Goal: Find specific page/section: Find specific page/section

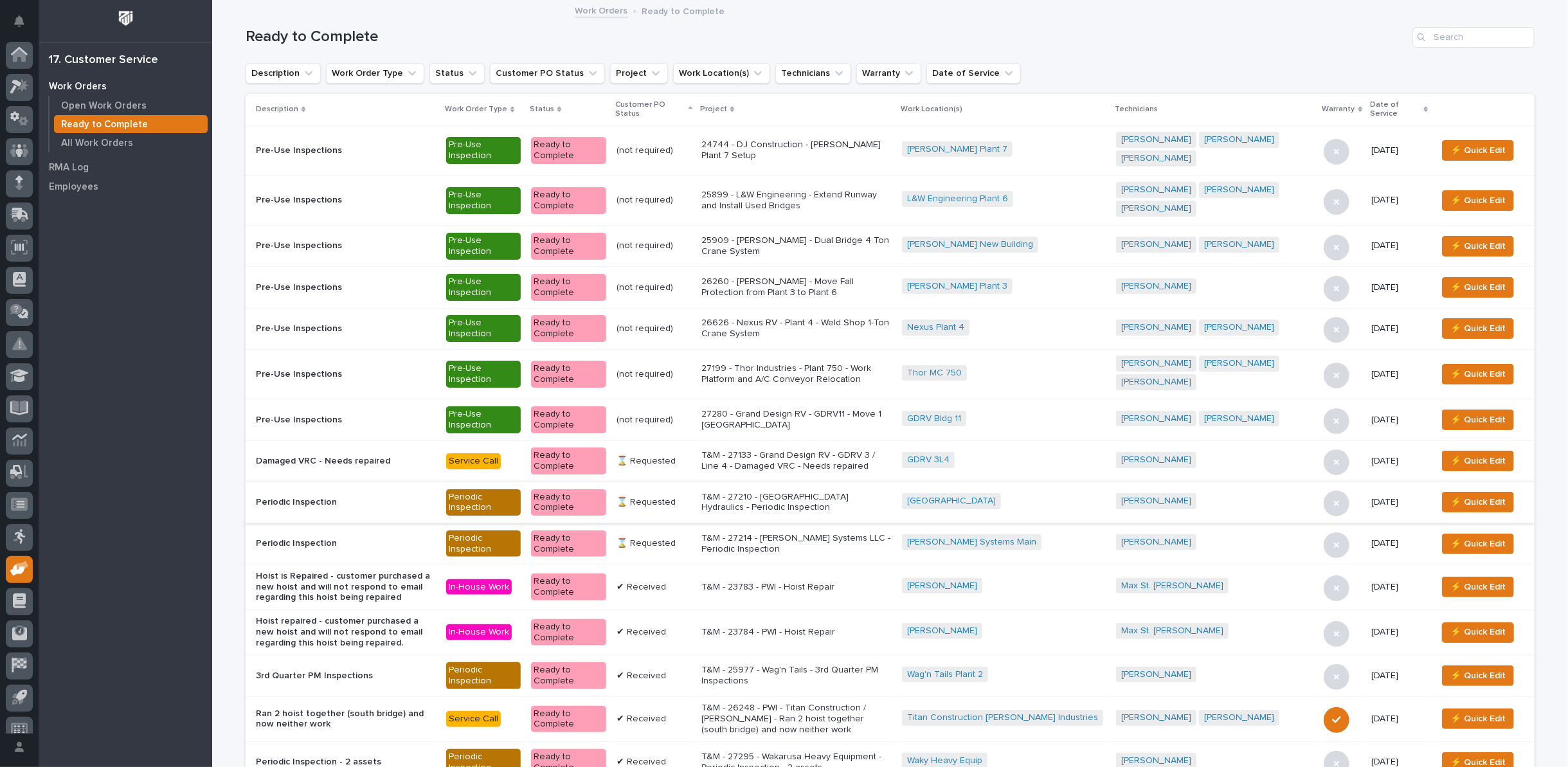
scroll to position [14, 0]
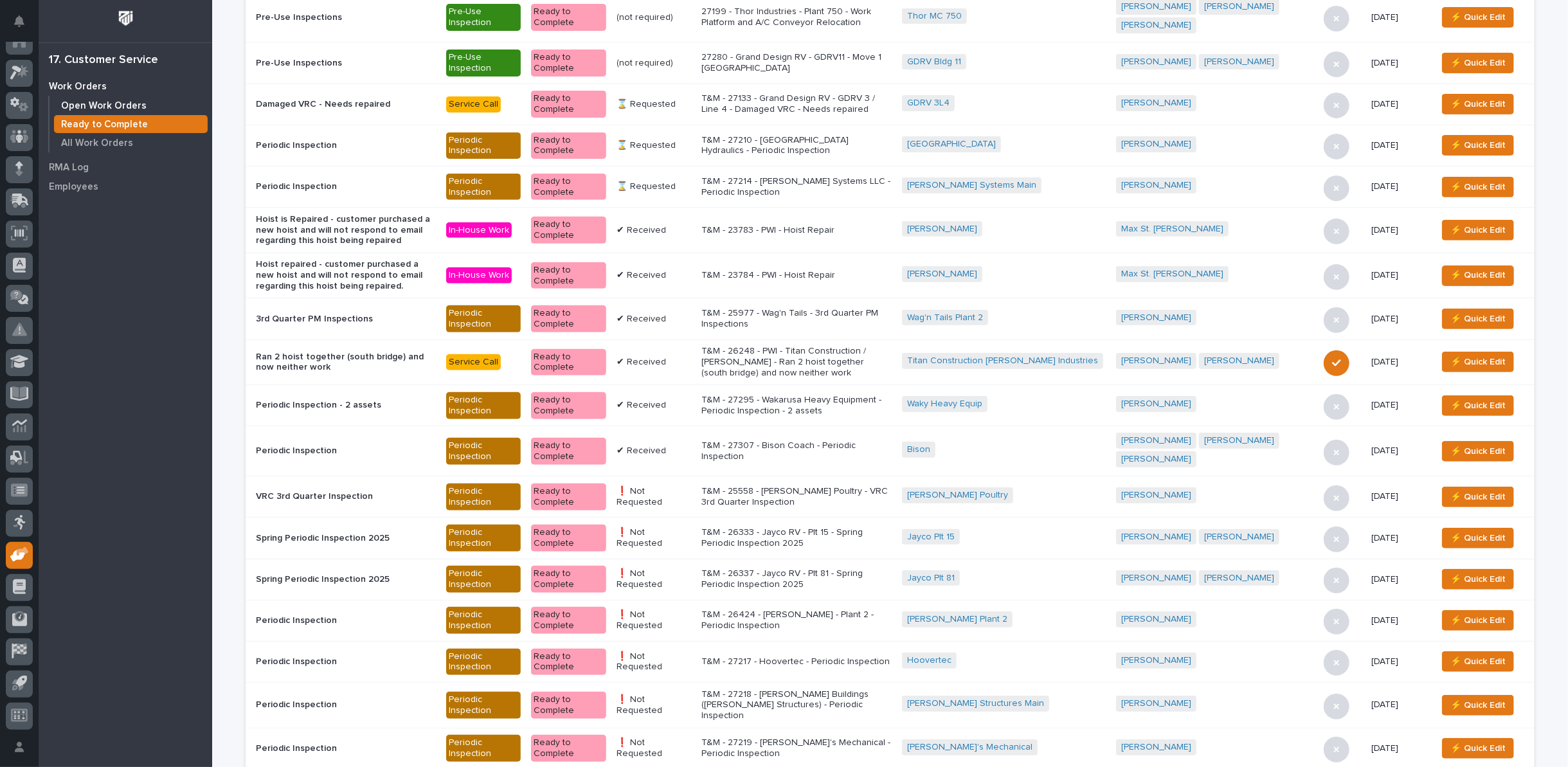
click at [73, 108] on p "Open Work Orders" at bounding box center [104, 106] width 86 height 12
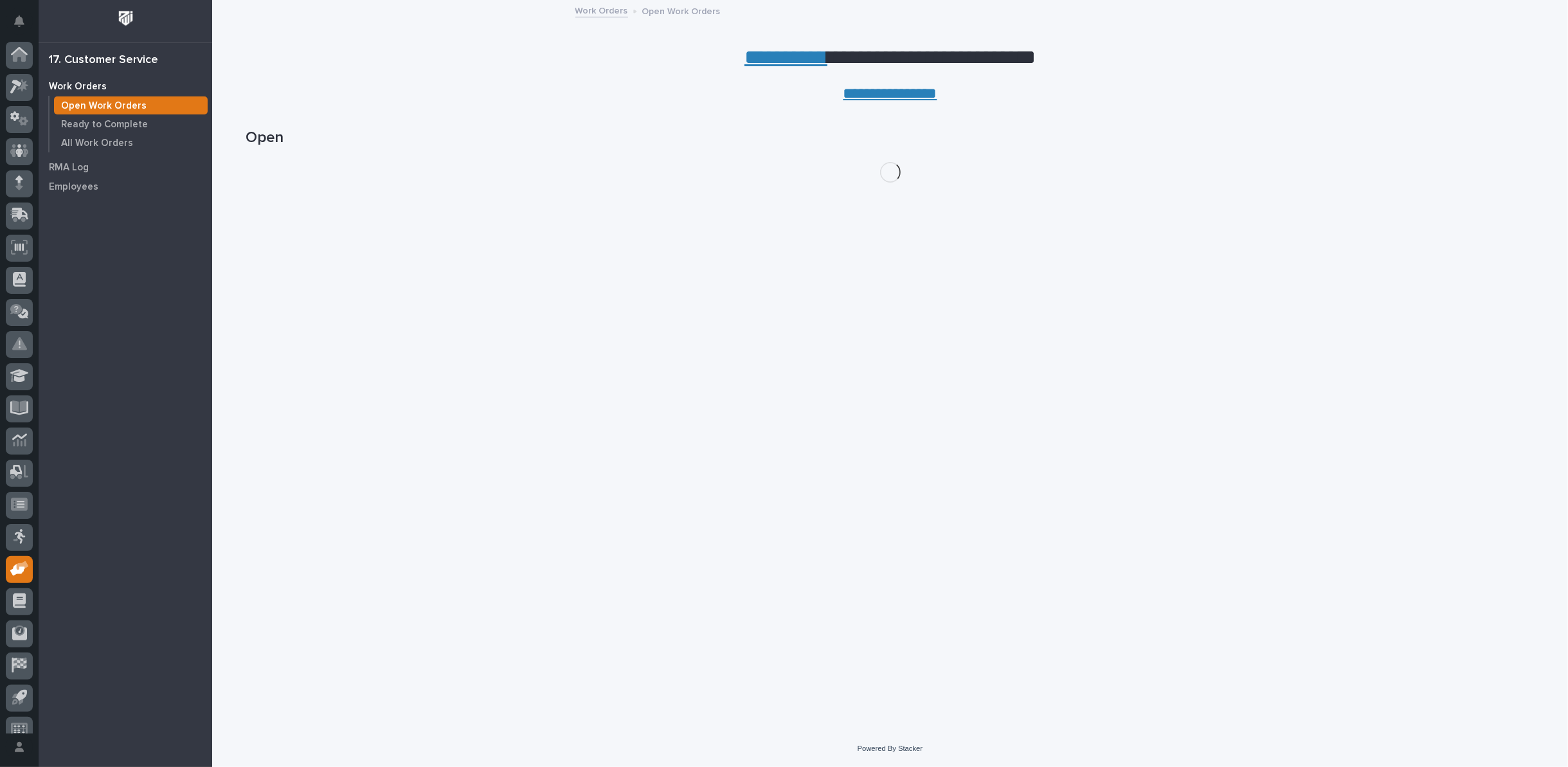
scroll to position [14, 0]
click at [777, 59] on link "**********" at bounding box center [786, 57] width 83 height 20
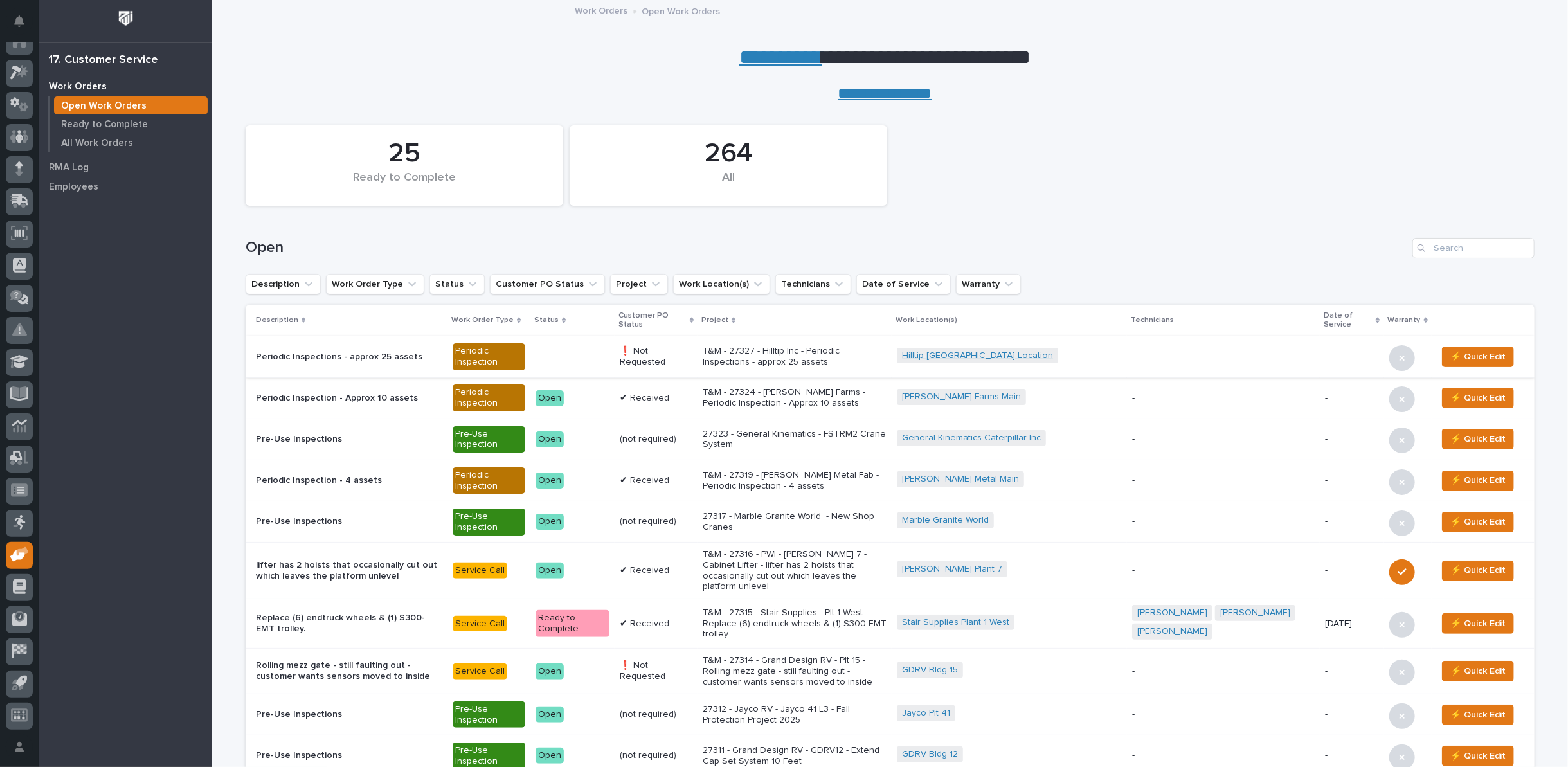
click at [994, 353] on link "Hilltip [GEOGRAPHIC_DATA] Location" at bounding box center [978, 356] width 151 height 11
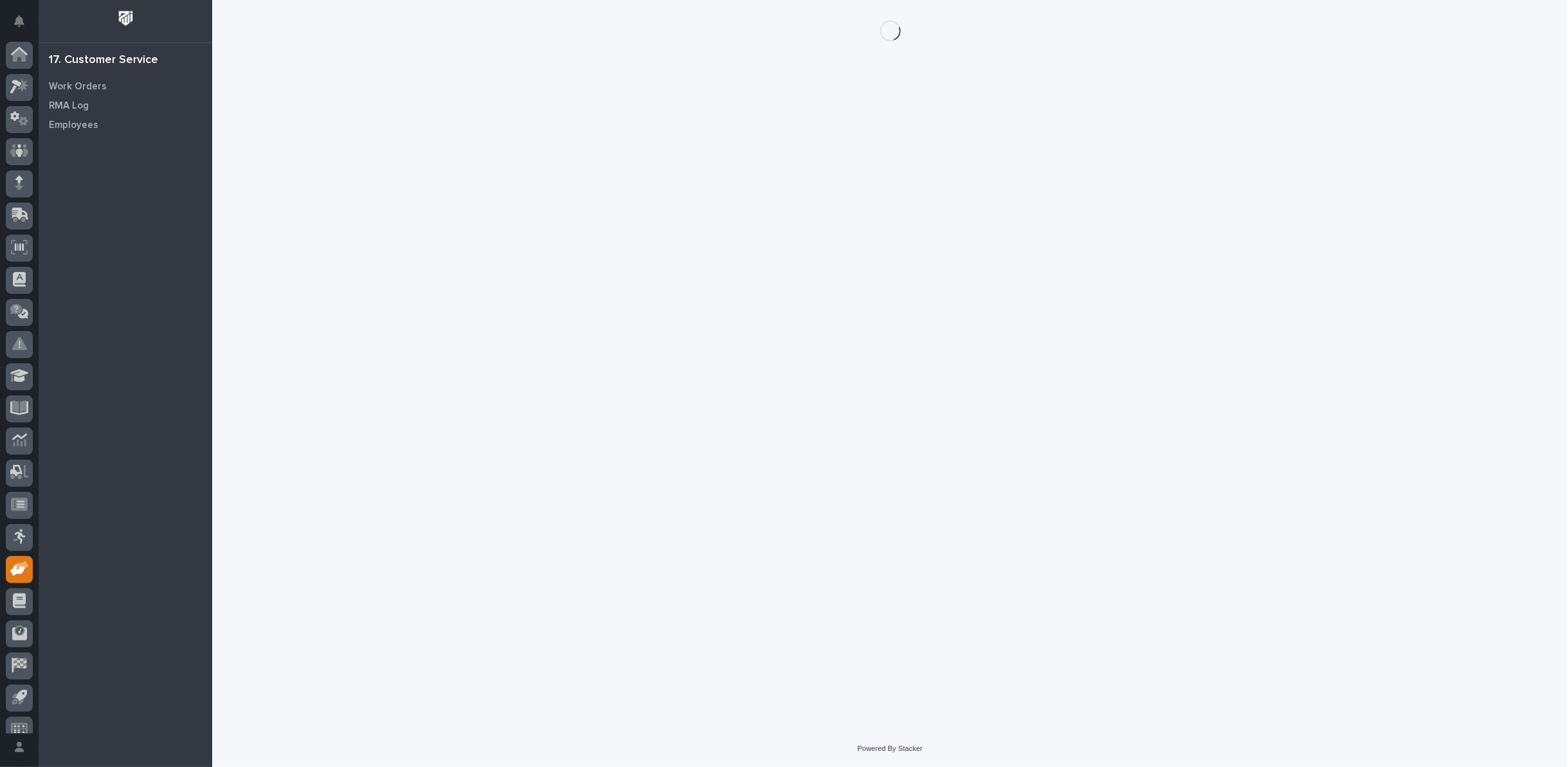
scroll to position [14, 0]
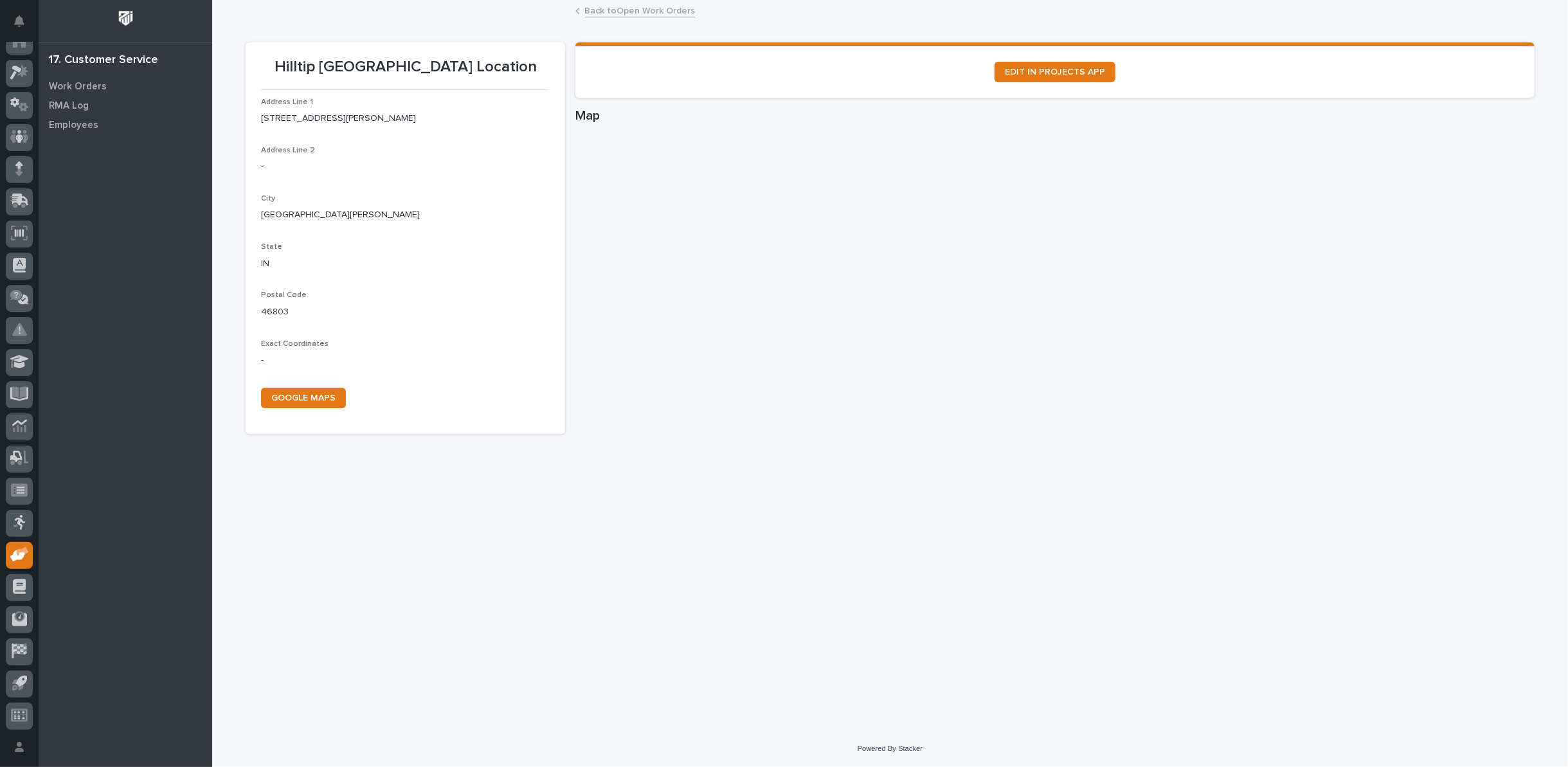
click at [615, 10] on link "Back to Open Work Orders" at bounding box center [640, 9] width 111 height 15
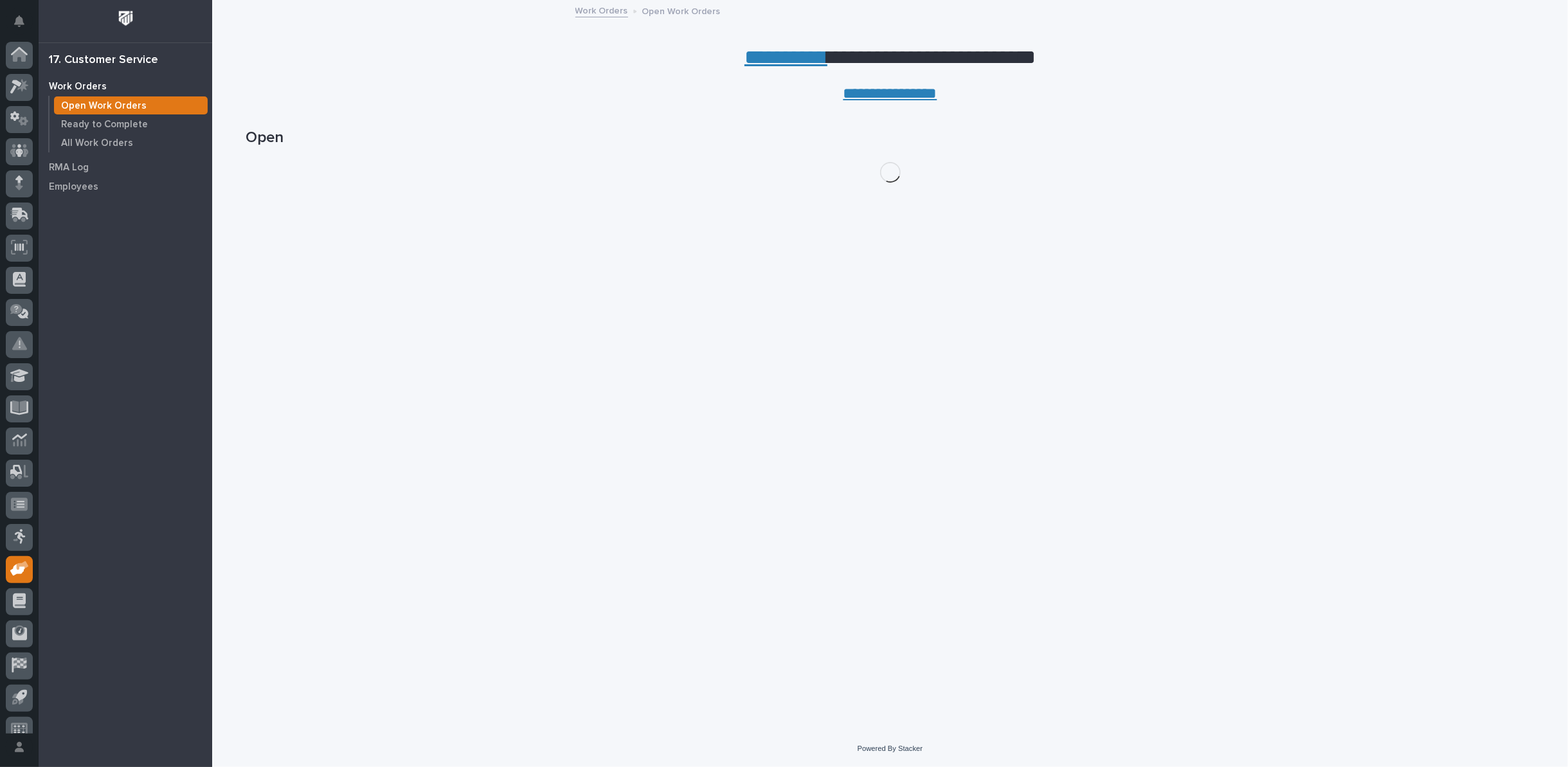
scroll to position [14, 0]
